Goal: Browse casually: Explore the website without a specific task or goal

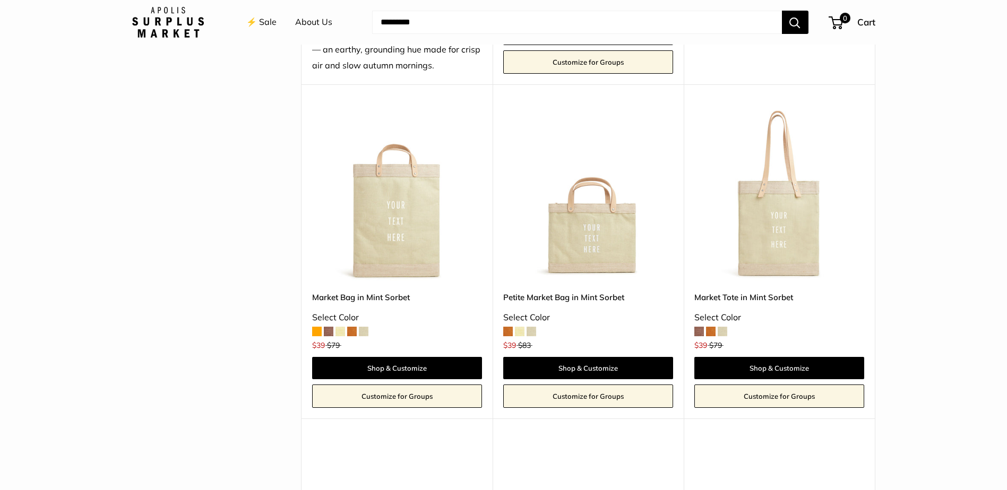
scroll to position [212, 0]
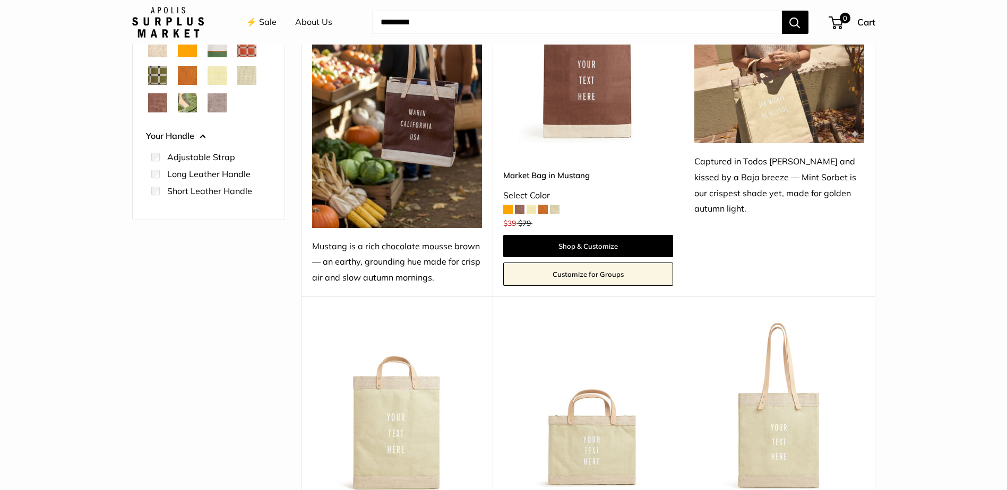
click at [520, 213] on span at bounding box center [520, 210] width 10 height 10
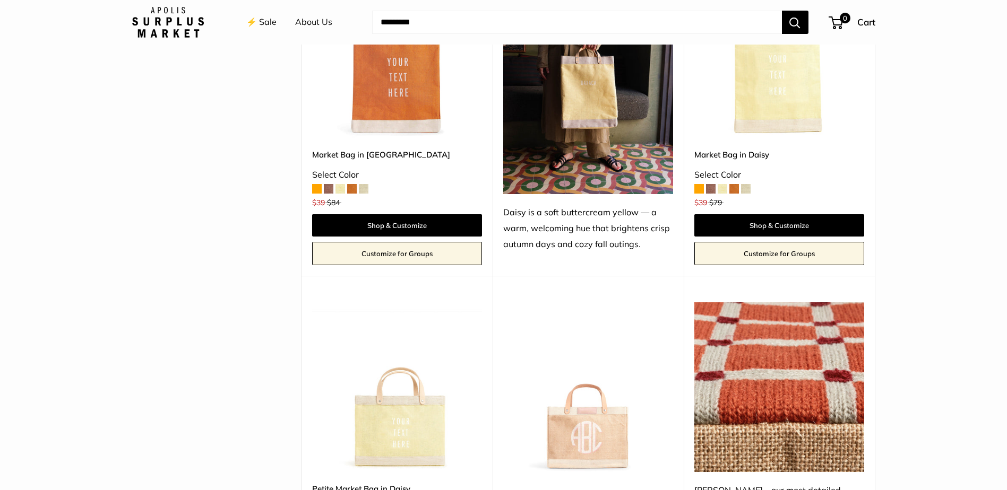
scroll to position [1326, 0]
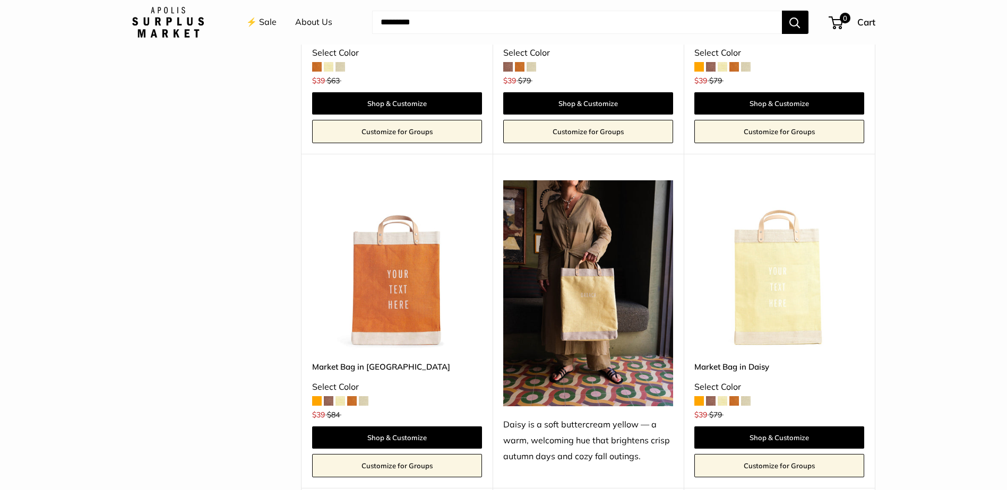
click at [316, 398] on span at bounding box center [317, 401] width 10 height 10
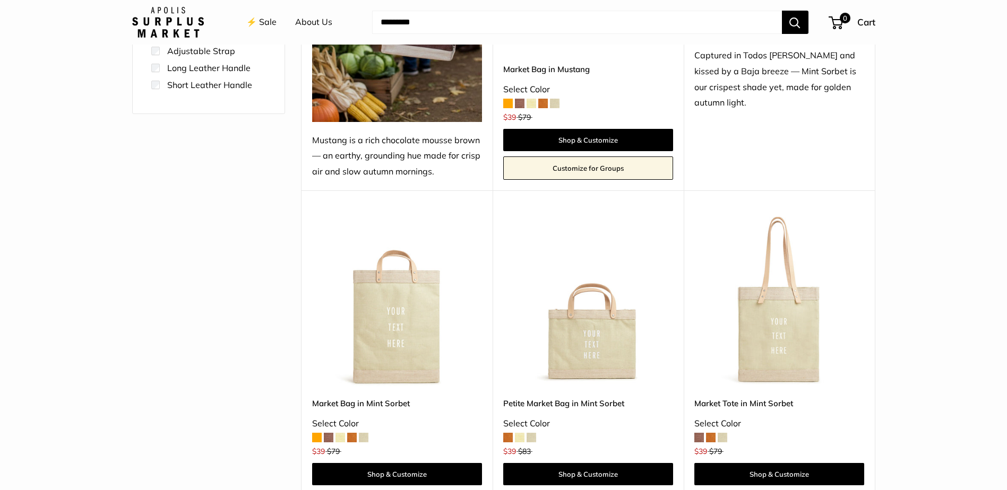
scroll to position [106, 0]
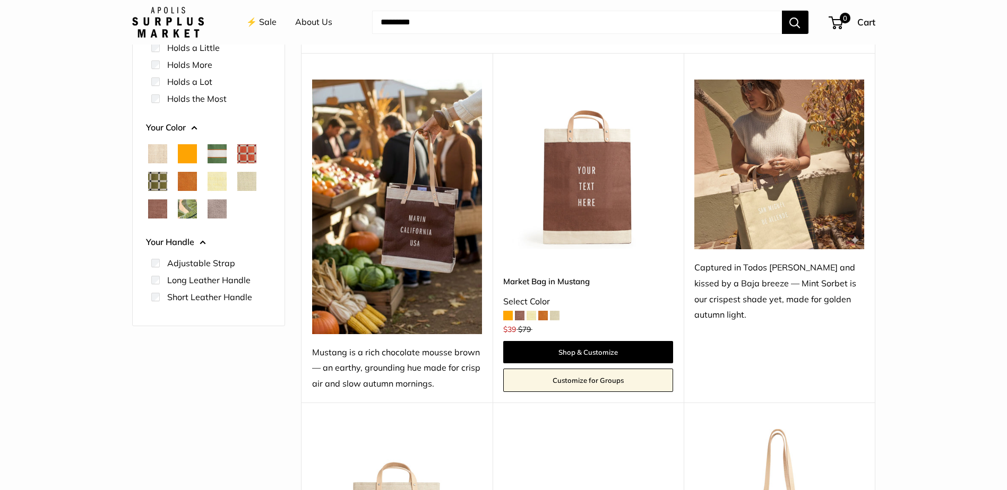
drag, startPoint x: 369, startPoint y: 219, endPoint x: 239, endPoint y: 385, distance: 210.8
click at [239, 385] on div "Find yours Your Bag Size Holds a Little" at bounding box center [208, 225] width 153 height 490
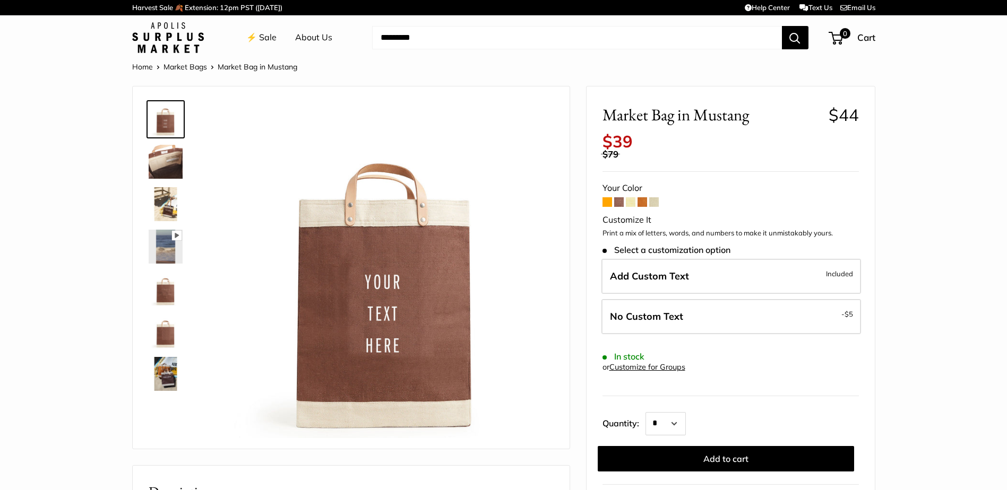
click at [643, 200] on span at bounding box center [642, 202] width 10 height 10
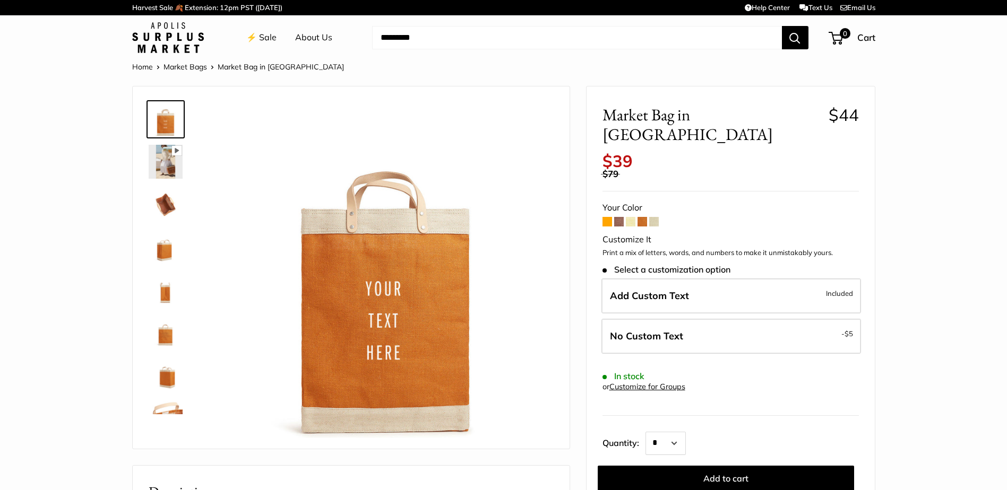
click at [606, 217] on span at bounding box center [607, 222] width 10 height 10
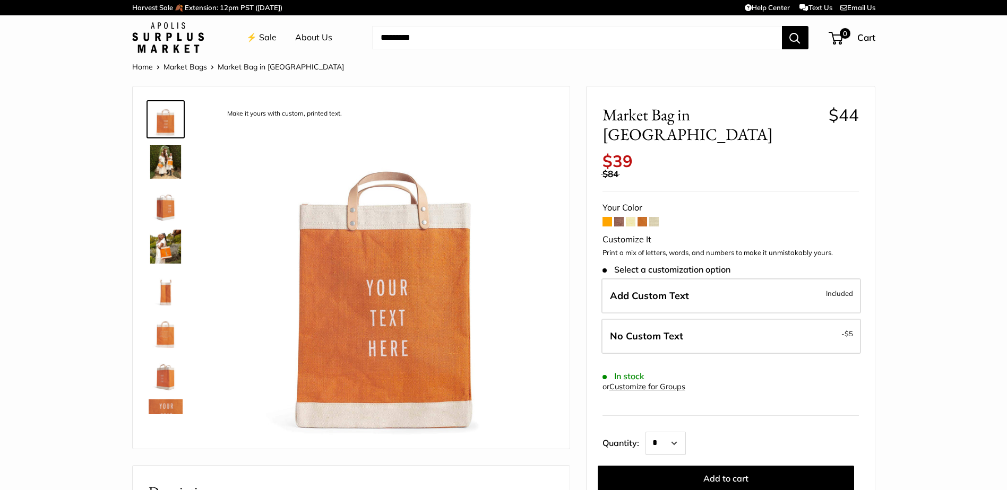
click at [604, 217] on span at bounding box center [607, 222] width 10 height 10
click at [637, 217] on span at bounding box center [642, 222] width 10 height 10
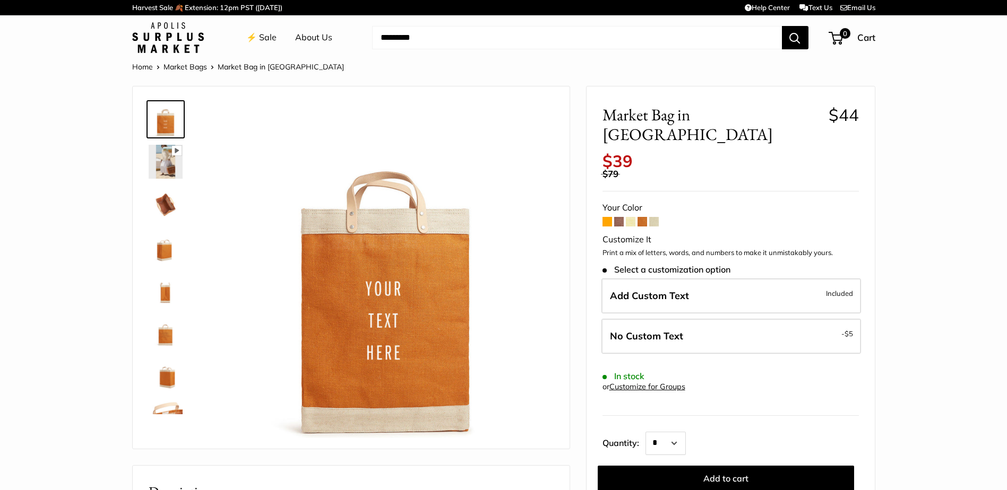
click at [608, 217] on span at bounding box center [607, 222] width 10 height 10
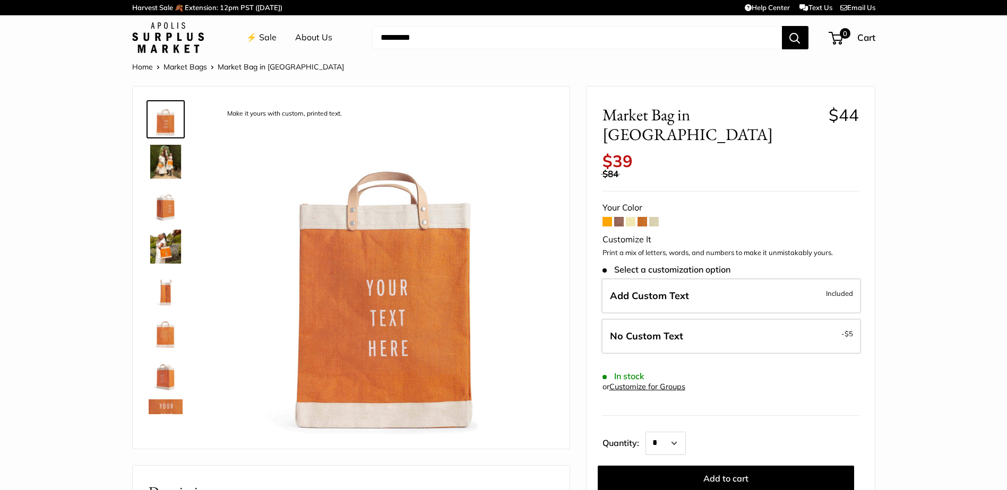
click at [154, 165] on img at bounding box center [166, 162] width 34 height 34
